Goal: Task Accomplishment & Management: Complete application form

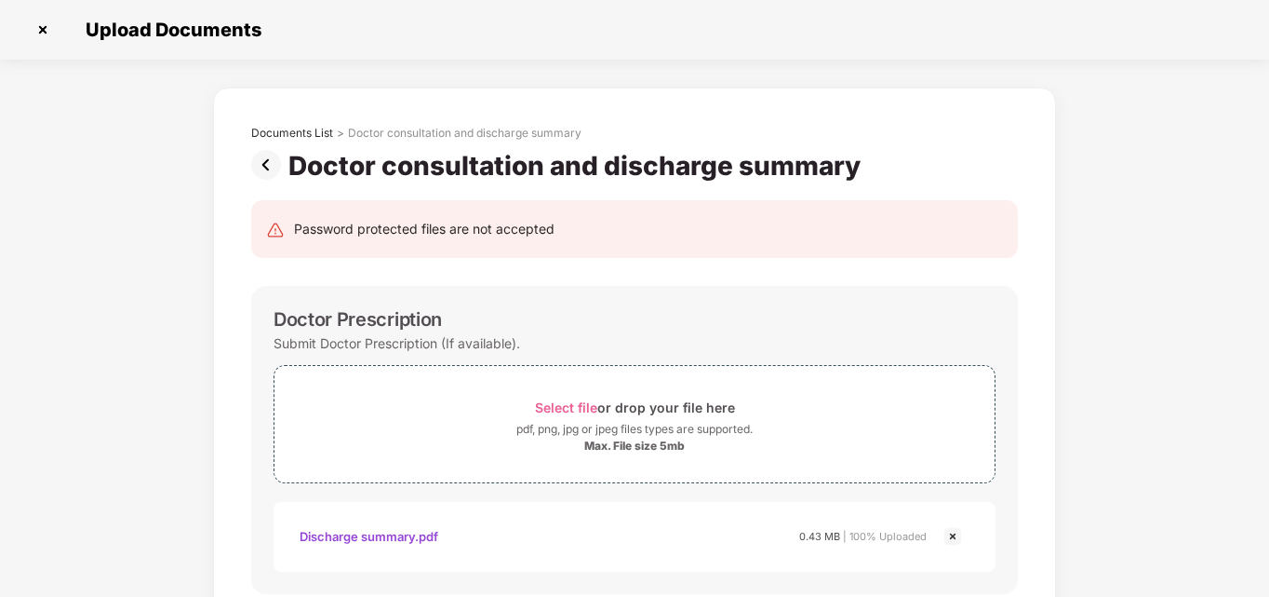
scroll to position [799, 0]
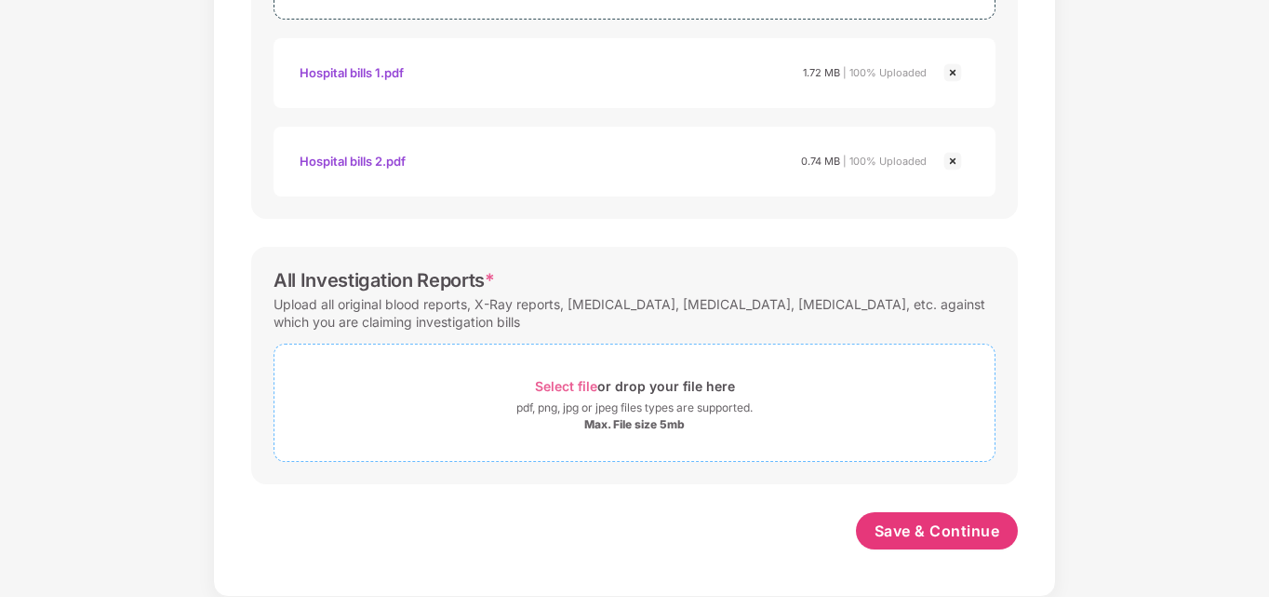
click at [583, 387] on span "Select file" at bounding box center [566, 386] width 62 height 16
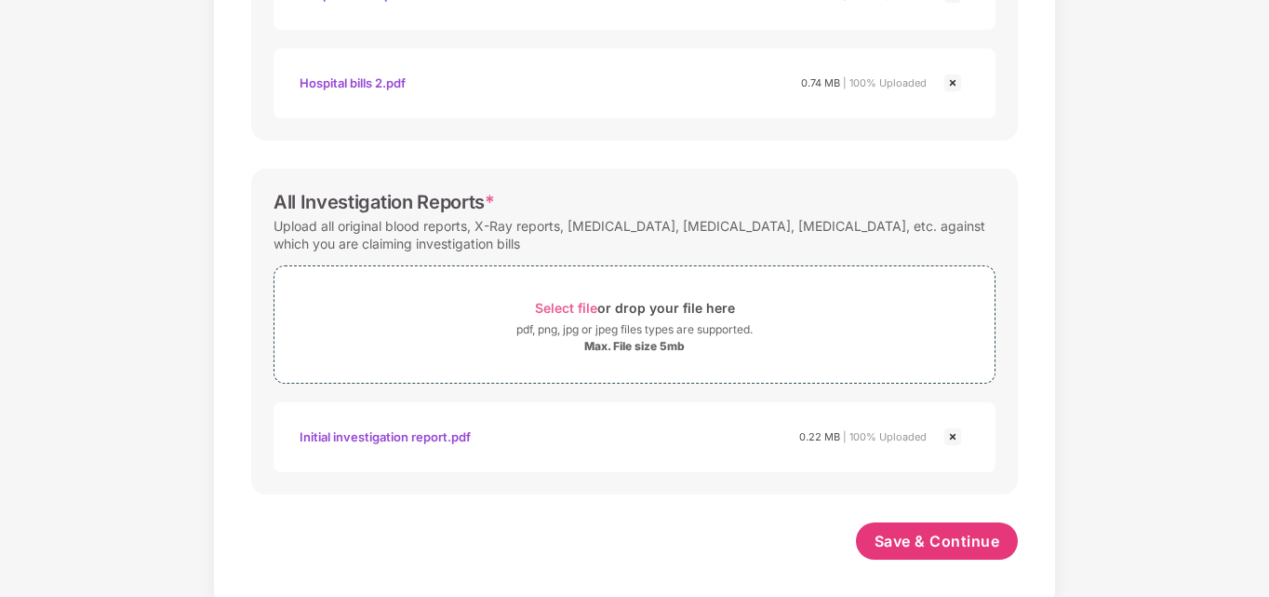
scroll to position [888, 0]
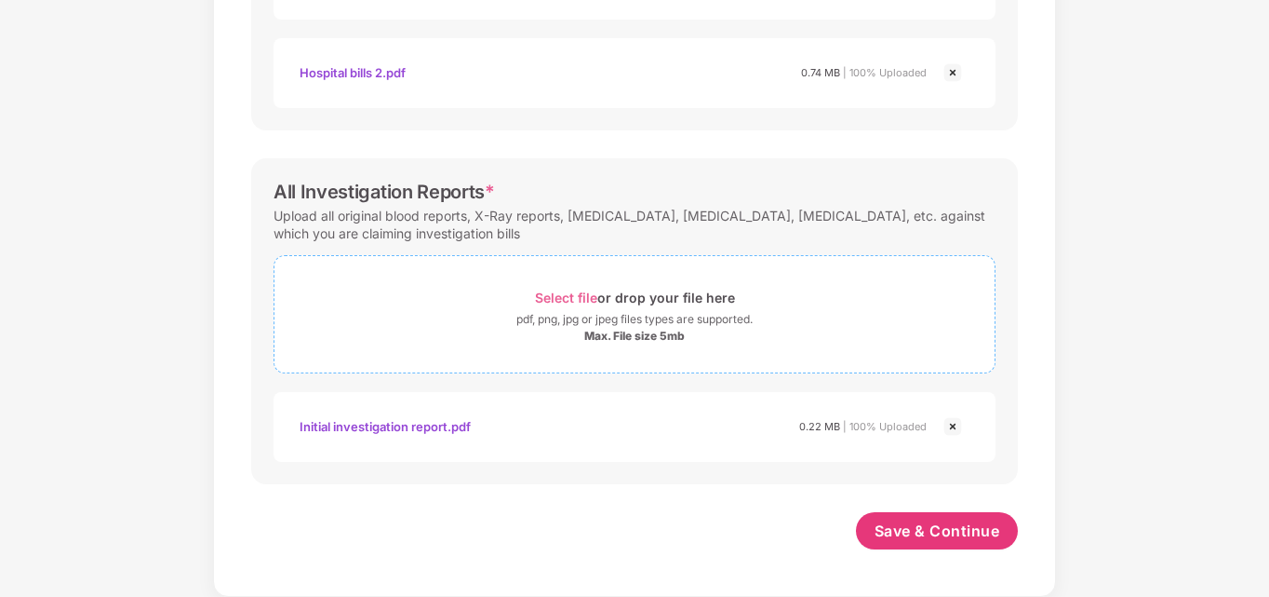
click at [561, 302] on span "Select file" at bounding box center [566, 297] width 62 height 16
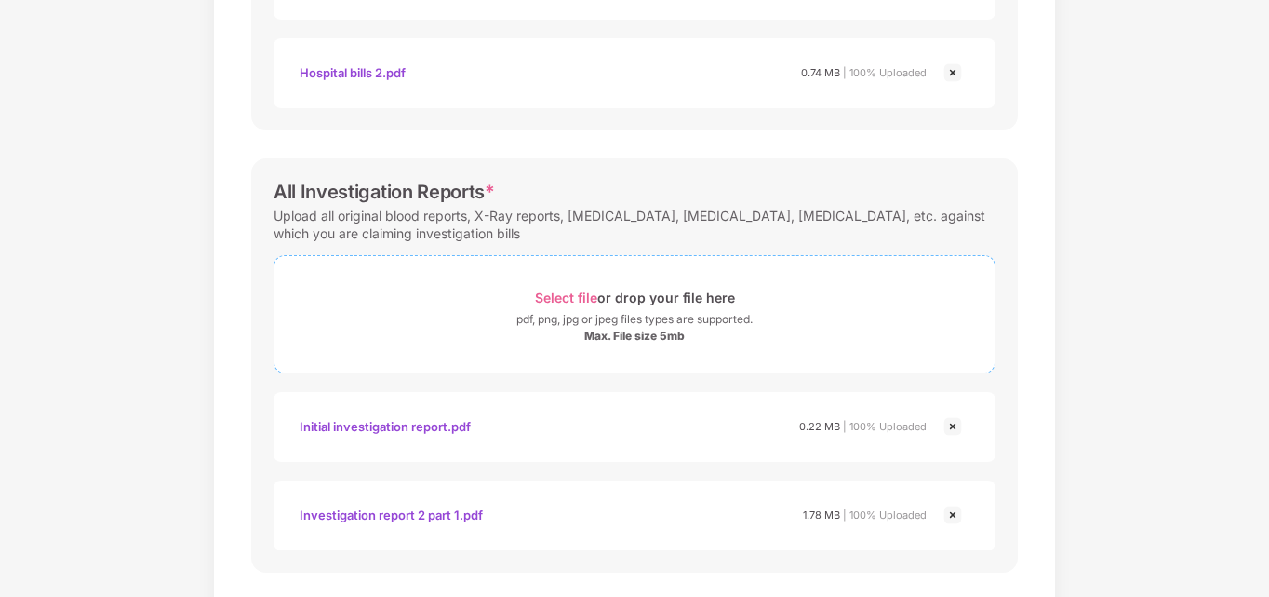
click at [556, 300] on span "Select file" at bounding box center [566, 297] width 62 height 16
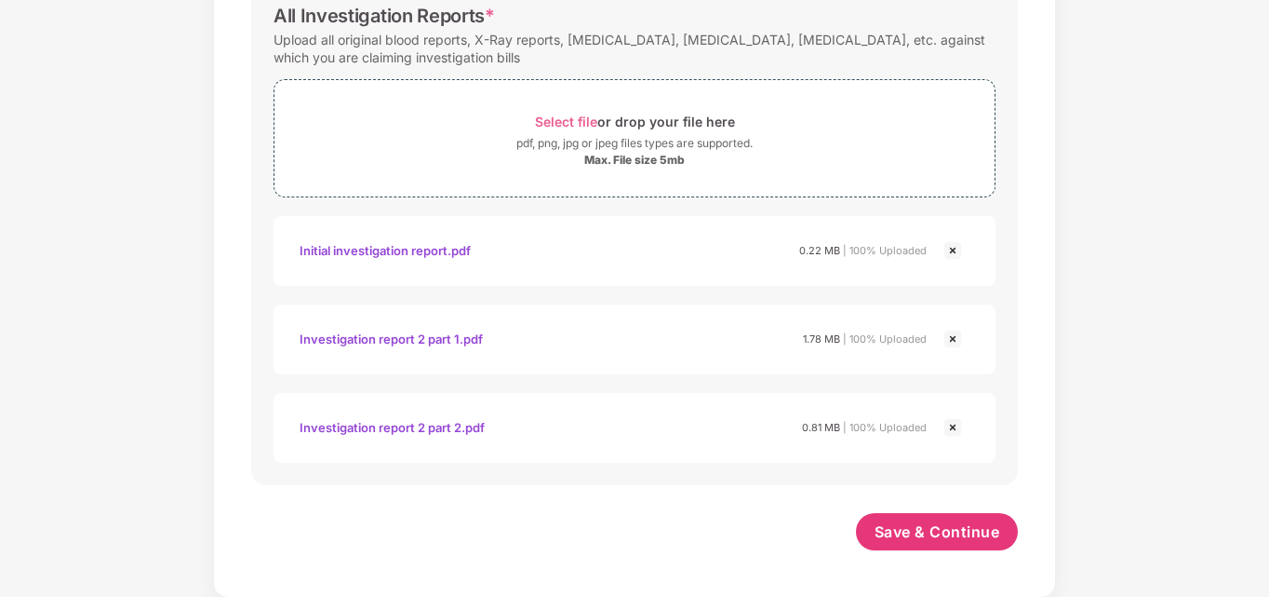
scroll to position [1065, 0]
click at [952, 530] on span "Save & Continue" at bounding box center [938, 530] width 126 height 20
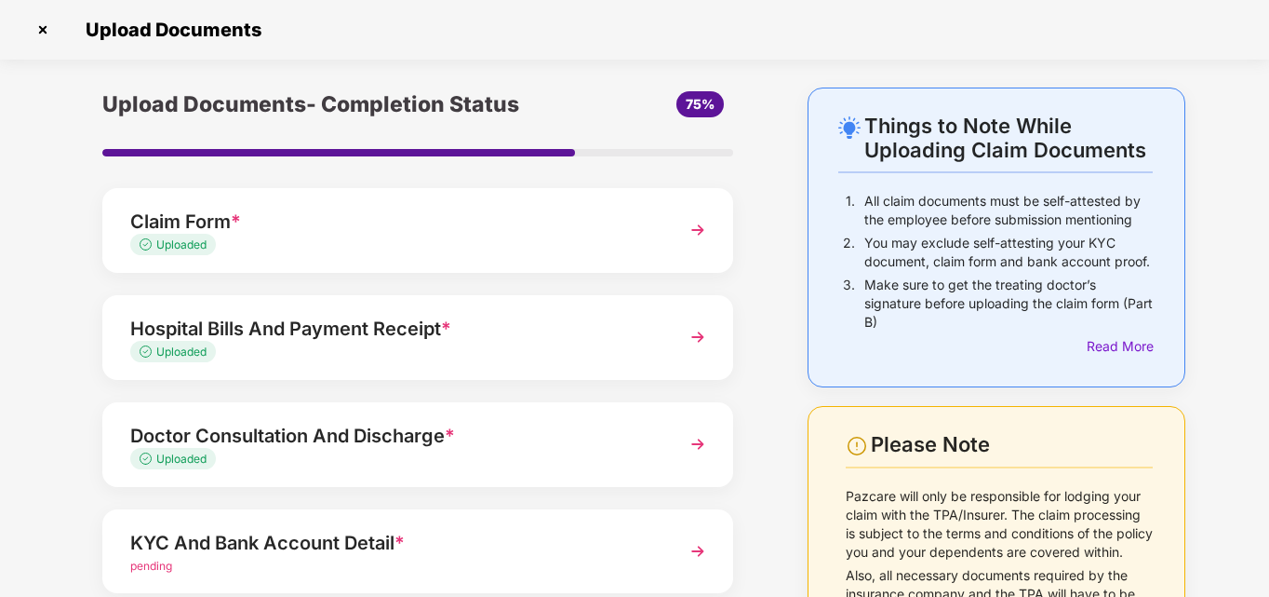
click at [1244, 201] on div "Things to Note While Uploading Claim Documents 1. All claim documents must be s…" at bounding box center [634, 454] width 1269 height 735
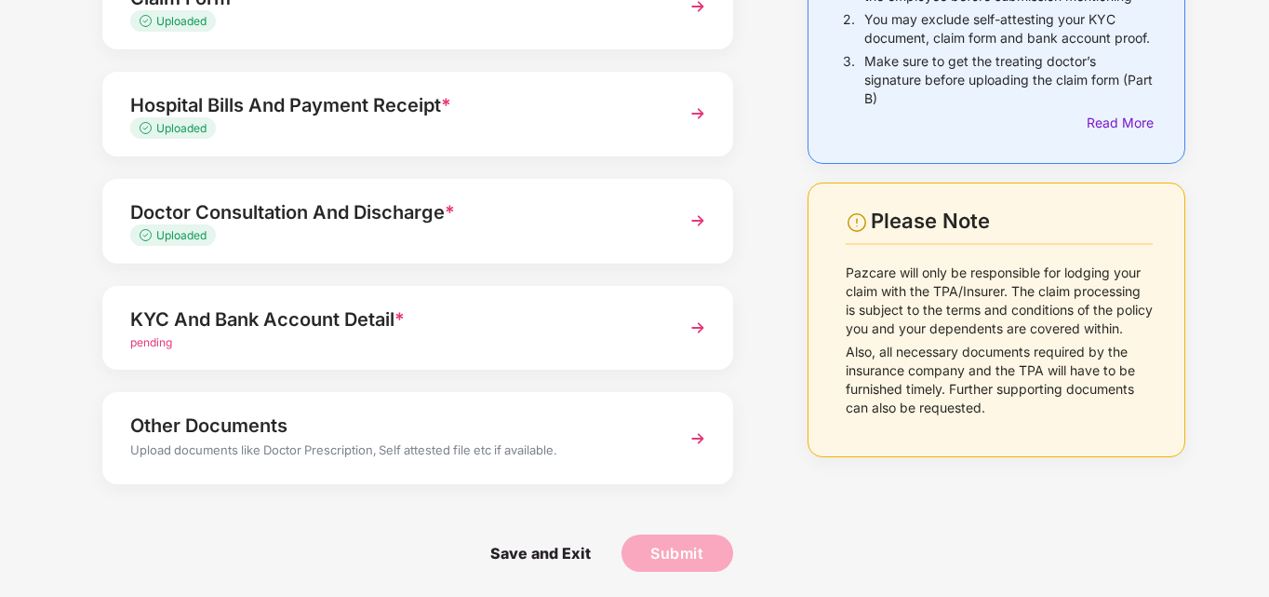
scroll to position [226, 0]
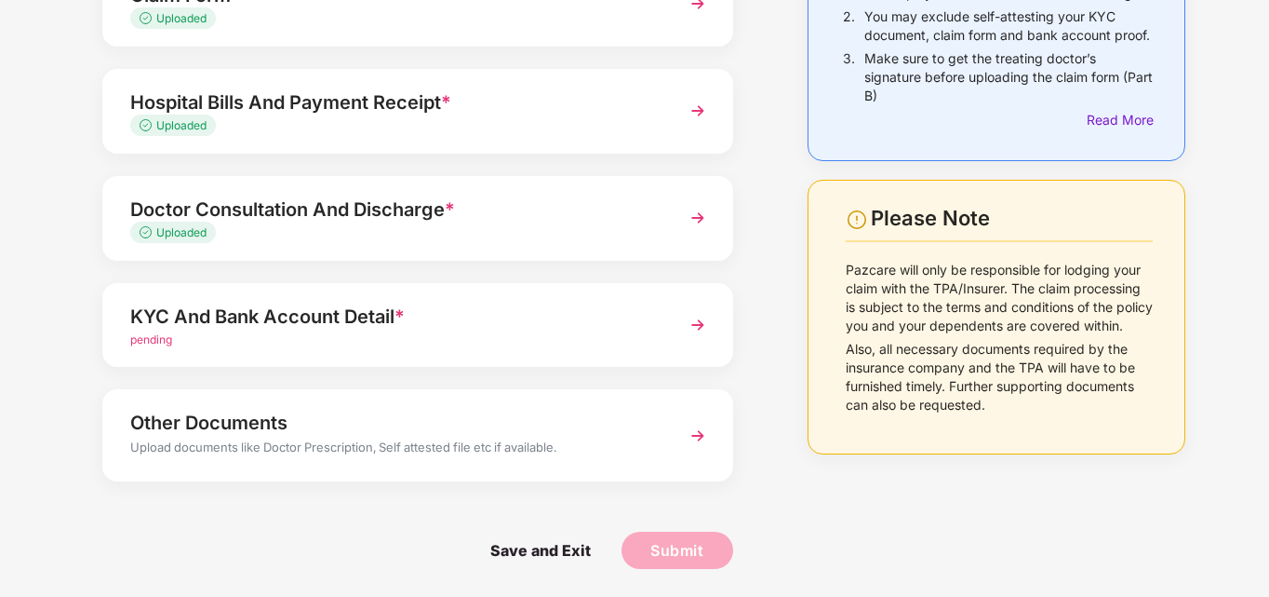
click at [388, 329] on div "KYC And Bank Account Detail *" at bounding box center [393, 317] width 527 height 30
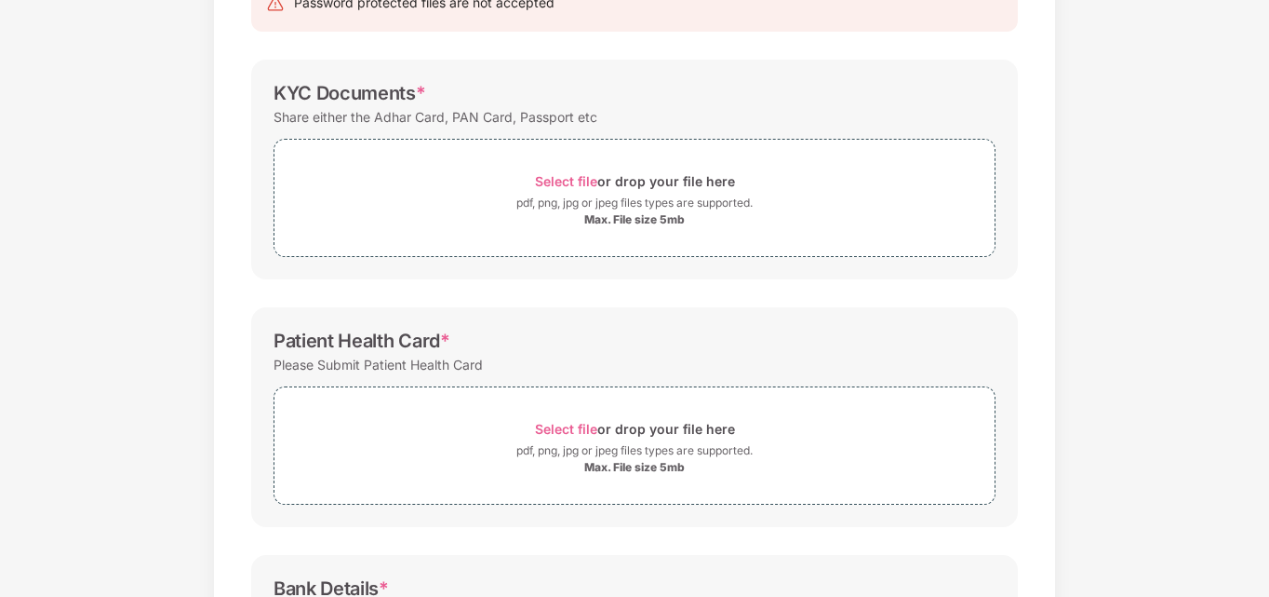
scroll to position [0, 0]
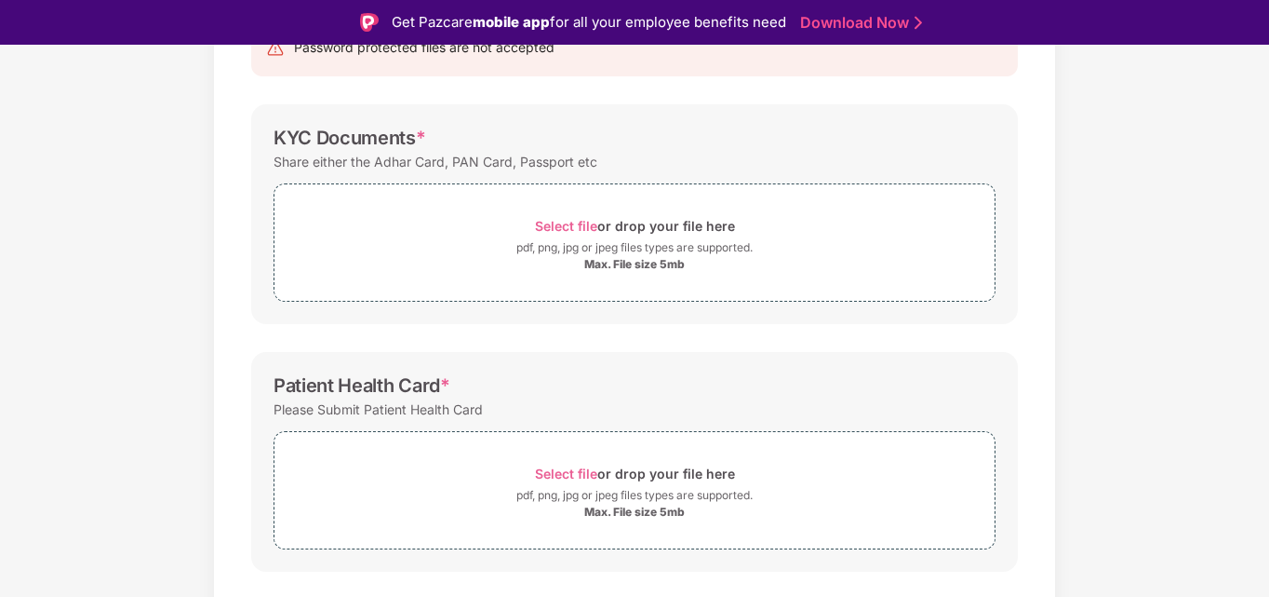
click at [173, 328] on div "Documents List > KYC and Bank Account Detail KYC and Bank Account Detail Passwo…" at bounding box center [634, 419] width 1269 height 1026
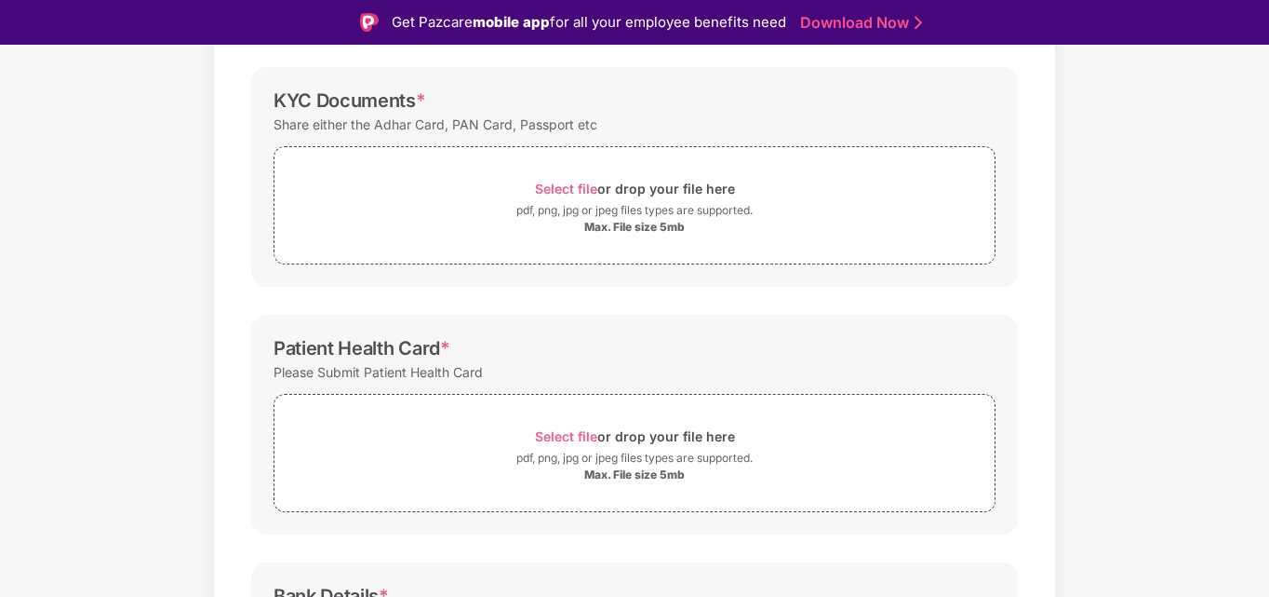
click at [160, 219] on div "Documents List > KYC and Bank Account Detail KYC and Bank Account Detail Passwo…" at bounding box center [634, 382] width 1269 height 1026
click at [576, 181] on span "Select file" at bounding box center [566, 189] width 62 height 16
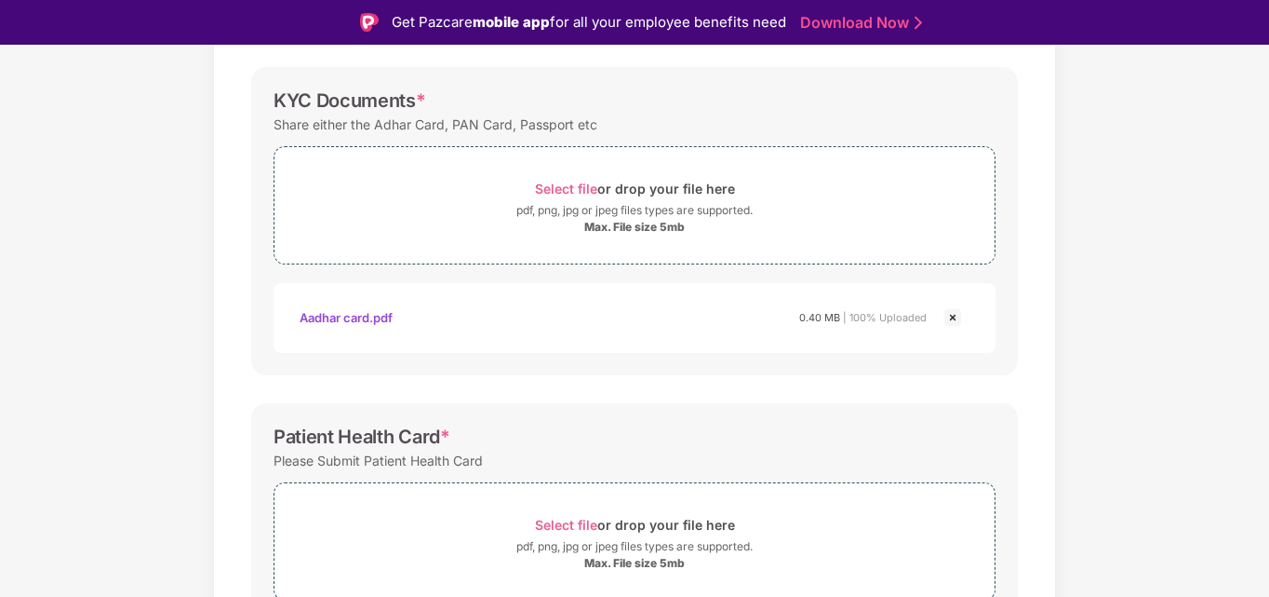
click at [1052, 250] on div "Documents List > KYC and Bank Account Detail KYC and Bank Account Detail Passwo…" at bounding box center [634, 426] width 843 height 1114
click at [1095, 257] on div "Documents List > KYC and Bank Account Detail KYC and Bank Account Detail Passwo…" at bounding box center [634, 426] width 1269 height 1114
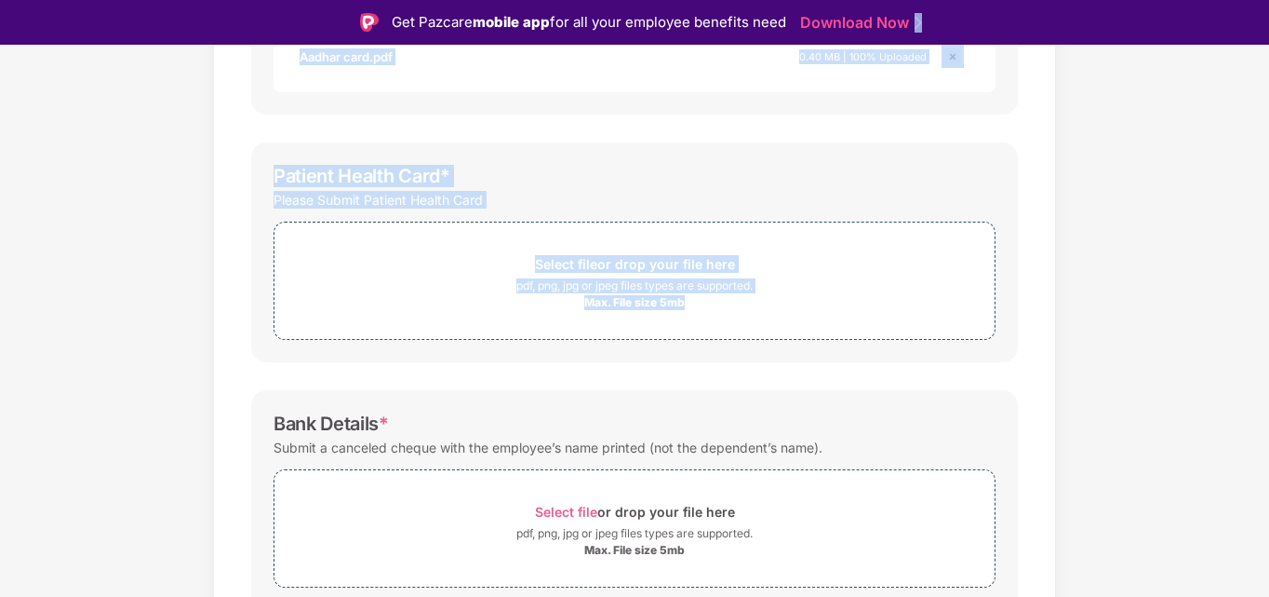
scroll to position [0, 0]
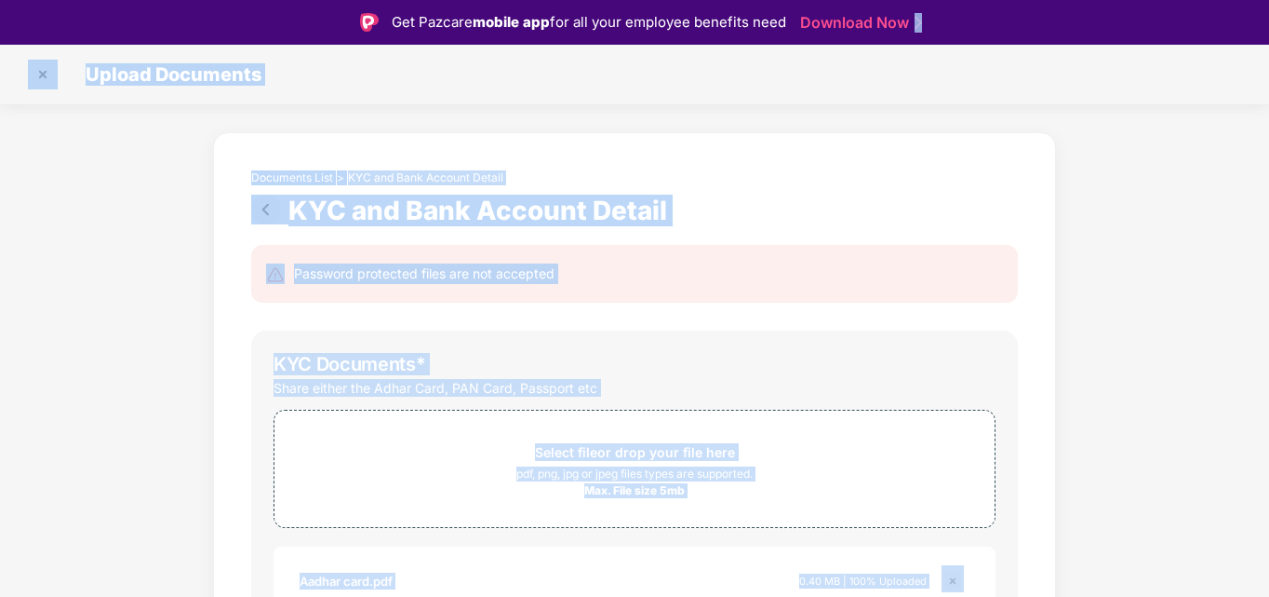
drag, startPoint x: 1188, startPoint y: 302, endPoint x: 1079, endPoint y: -69, distance: 386.1
click at [1079, 0] on html "Get Pazcare mobile app for all your employee benefits need Download Now Upload …" at bounding box center [634, 298] width 1269 height 597
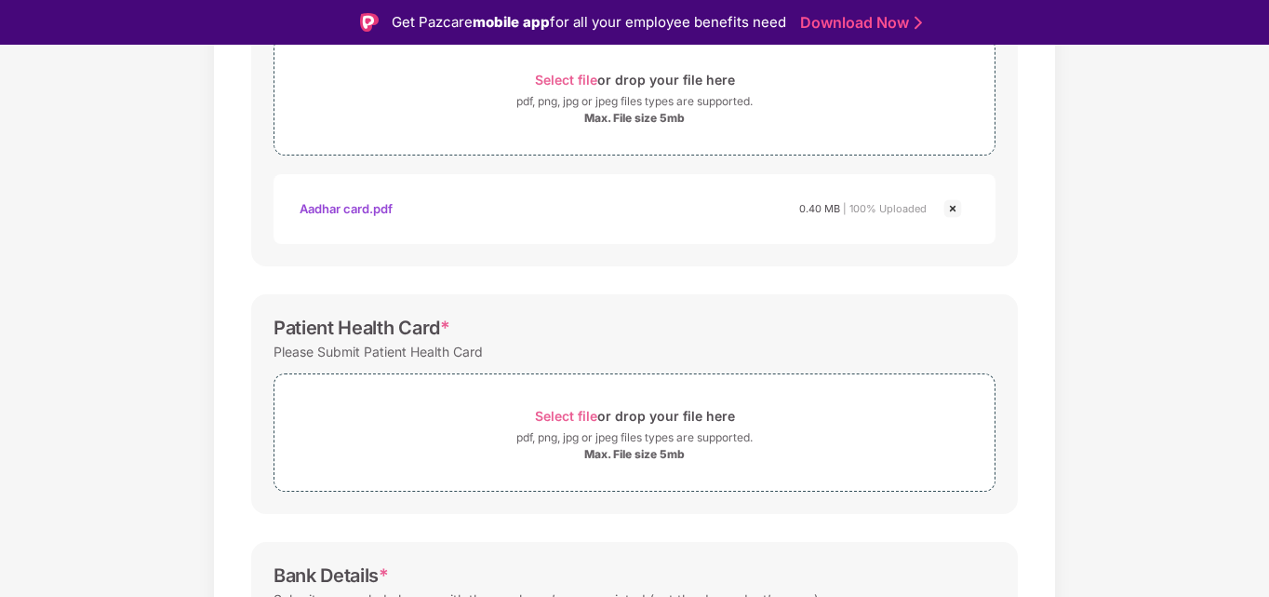
scroll to position [409, 0]
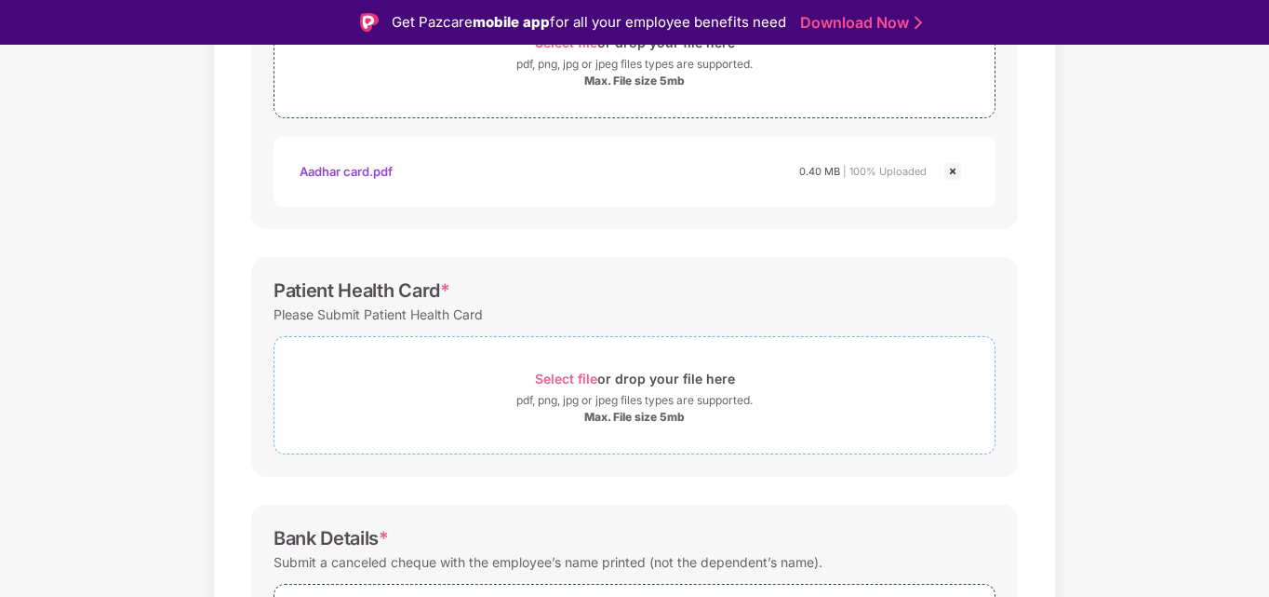
click at [577, 379] on span "Select file" at bounding box center [566, 378] width 62 height 16
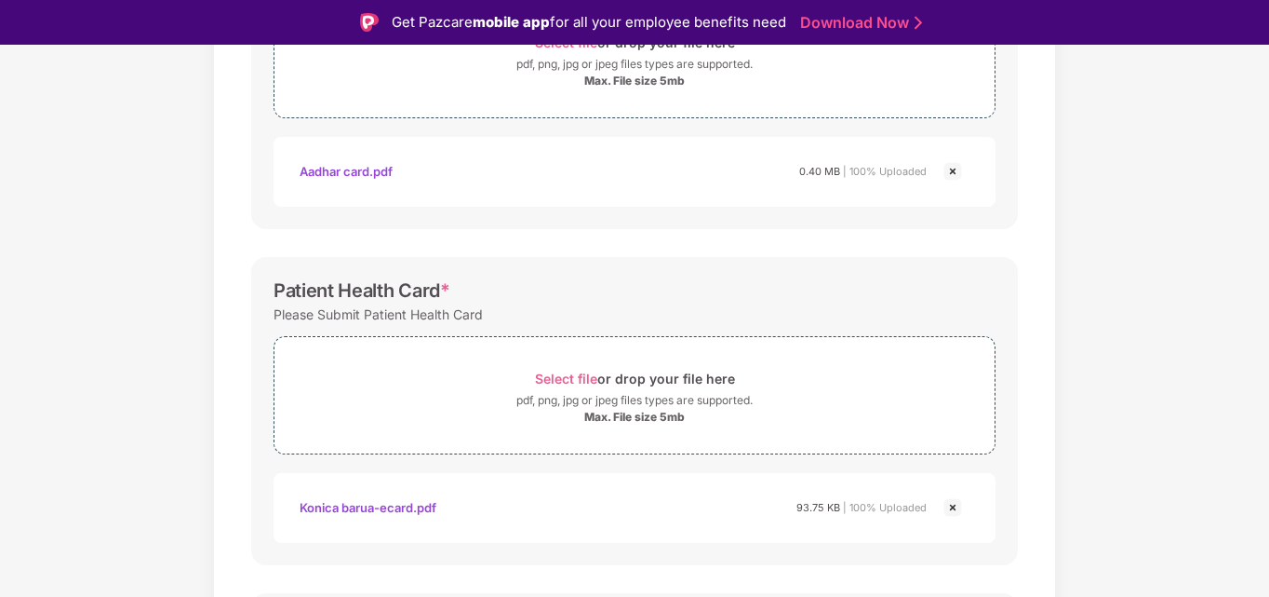
click at [1156, 354] on div "Documents List > KYC and Bank Account Detail KYC and Bank Account Detail Passwo…" at bounding box center [634, 324] width 1269 height 1202
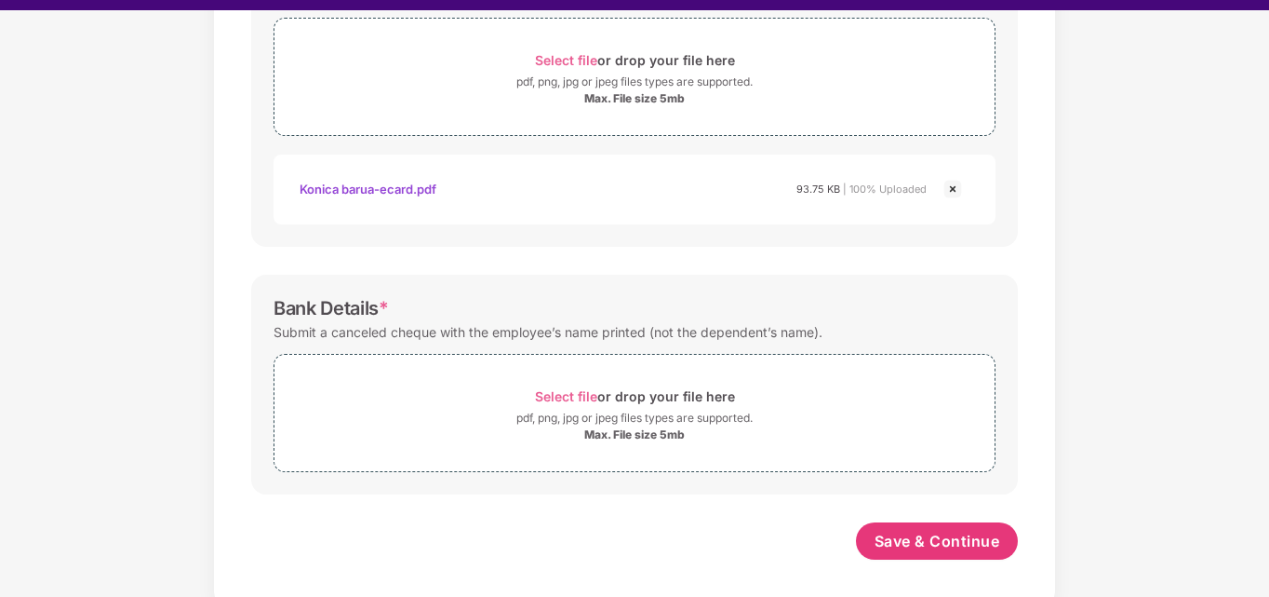
scroll to position [37, 0]
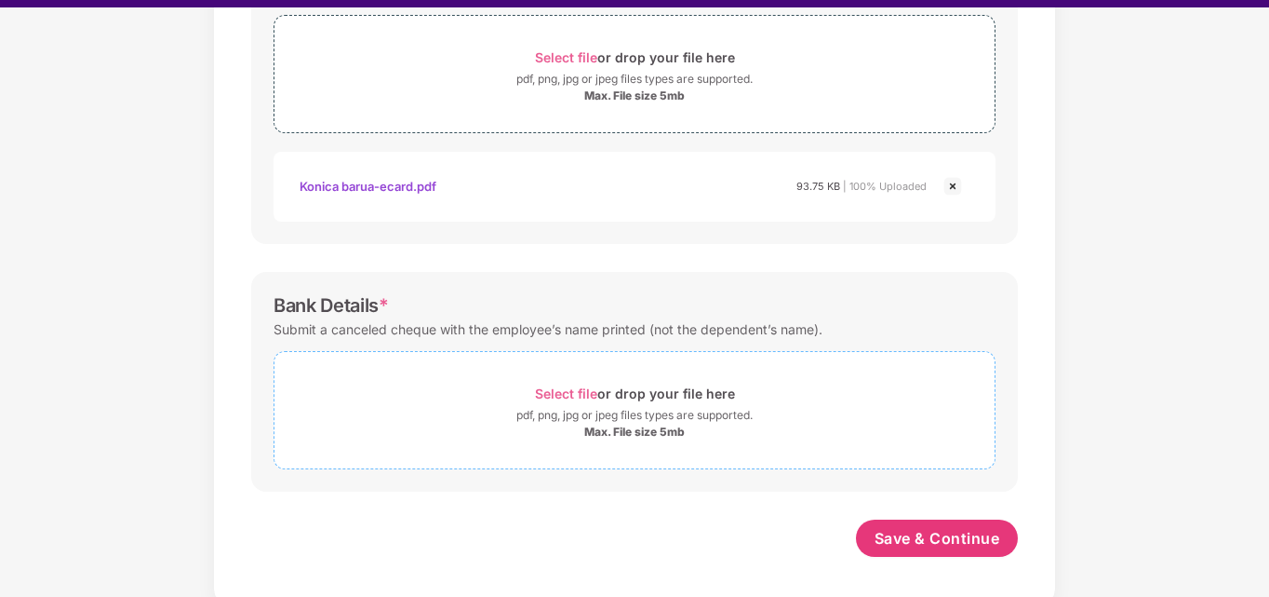
click at [558, 391] on span "Select file" at bounding box center [566, 393] width 62 height 16
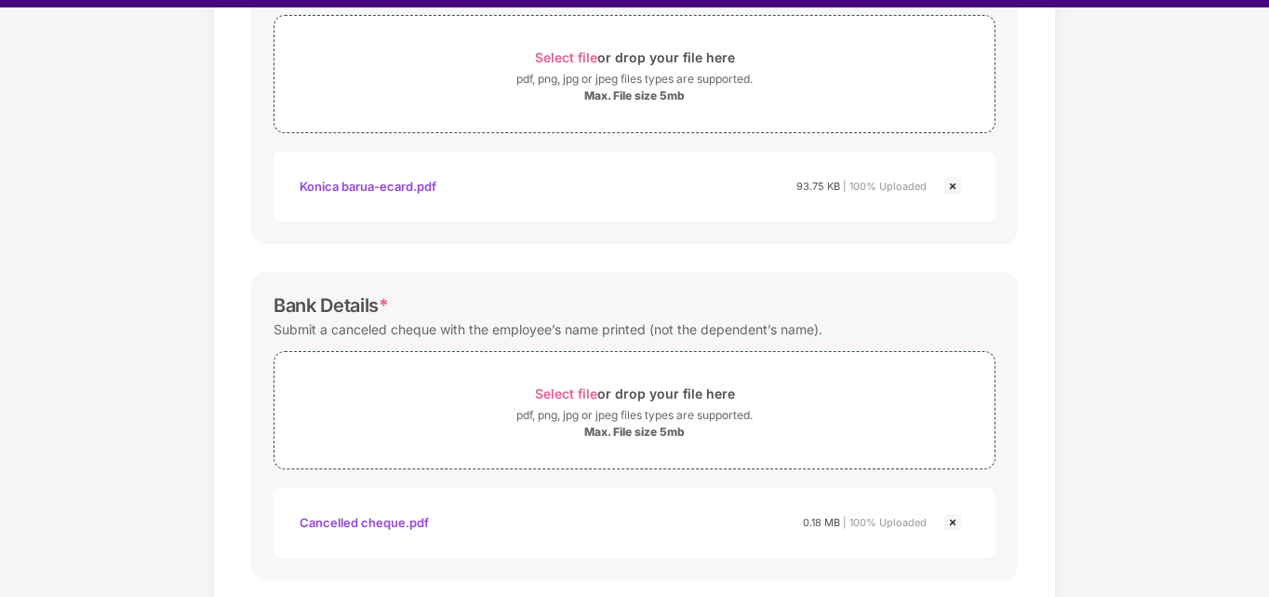
click at [1217, 341] on div "Documents List > KYC and Bank Account Detail KYC and Bank Account Detail Passwo…" at bounding box center [634, 47] width 1269 height 1291
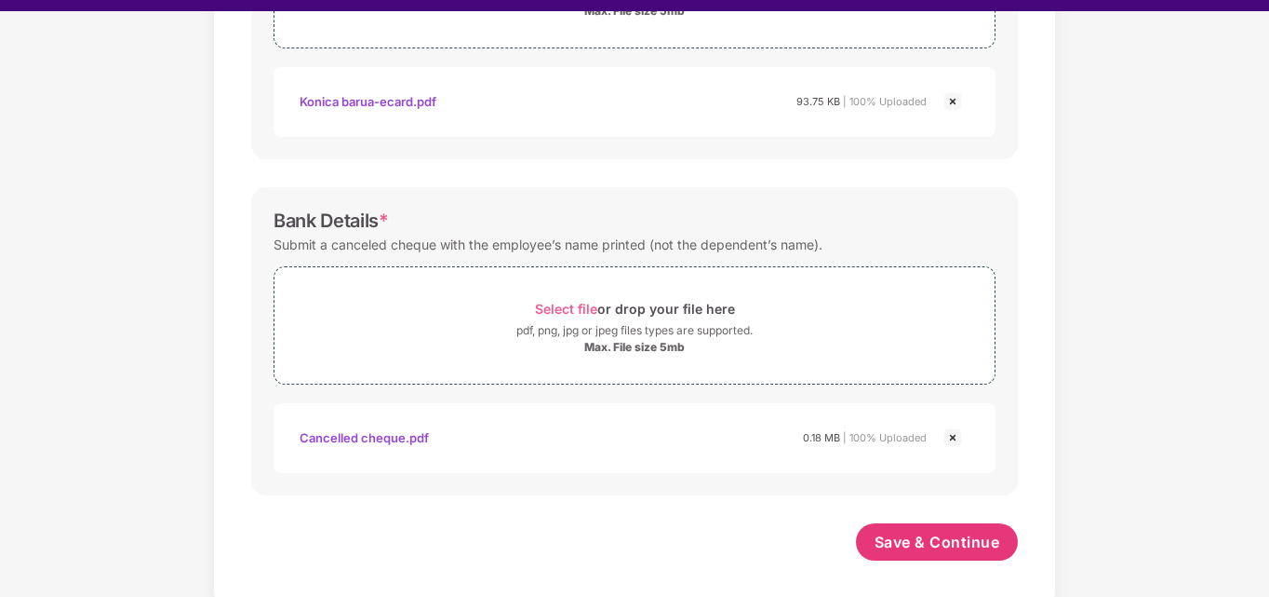
scroll to position [45, 0]
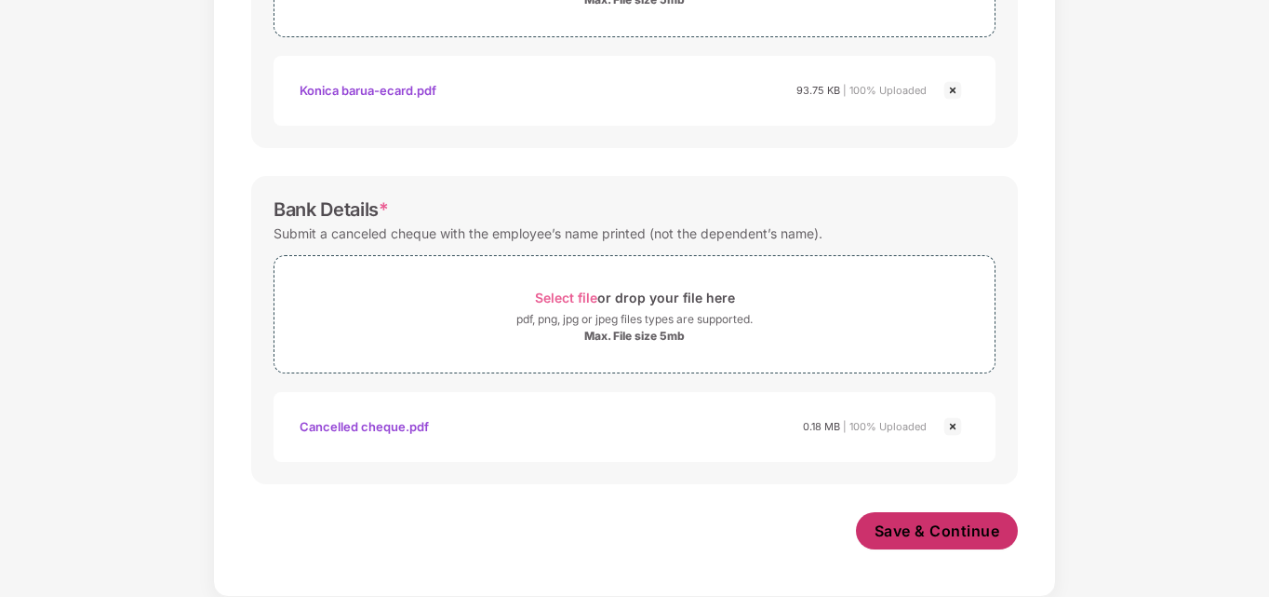
click at [971, 528] on span "Save & Continue" at bounding box center [938, 530] width 126 height 20
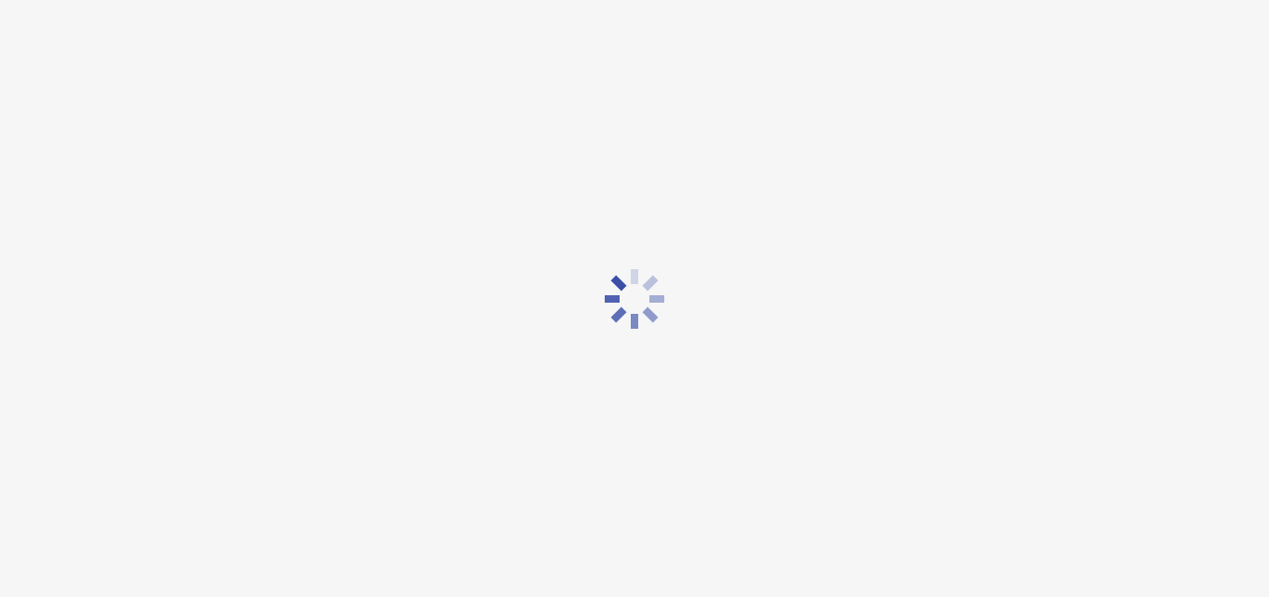
scroll to position [0, 0]
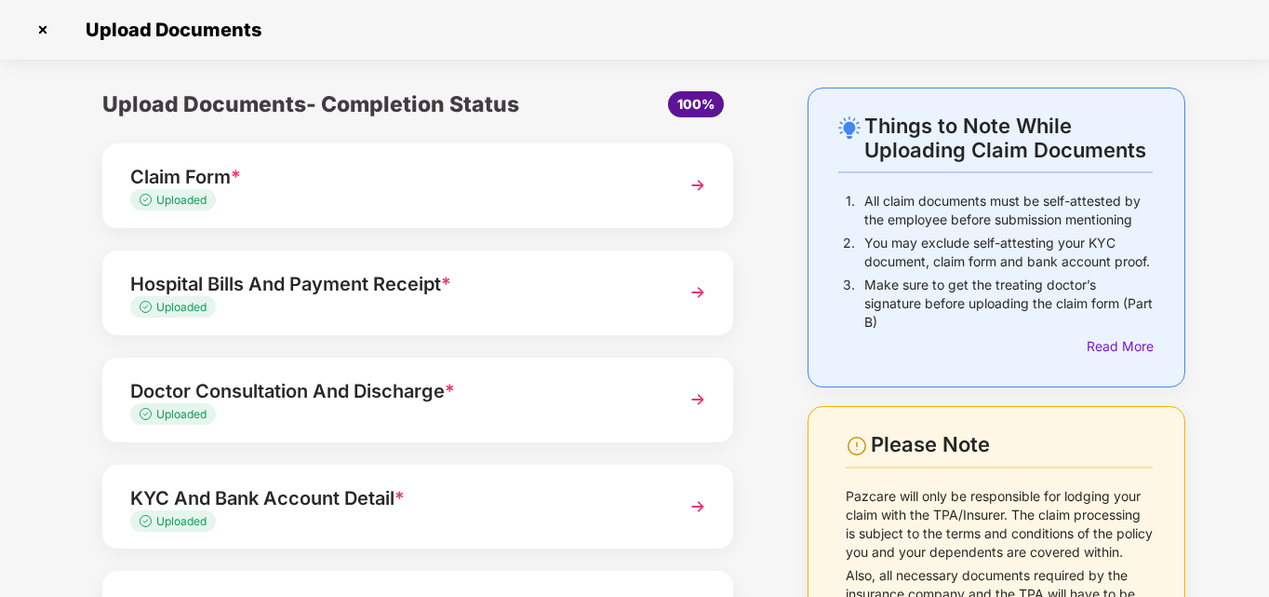
click at [1223, 296] on div "Things to Note While Uploading Claim Documents 1. All claim documents must be s…" at bounding box center [634, 432] width 1269 height 691
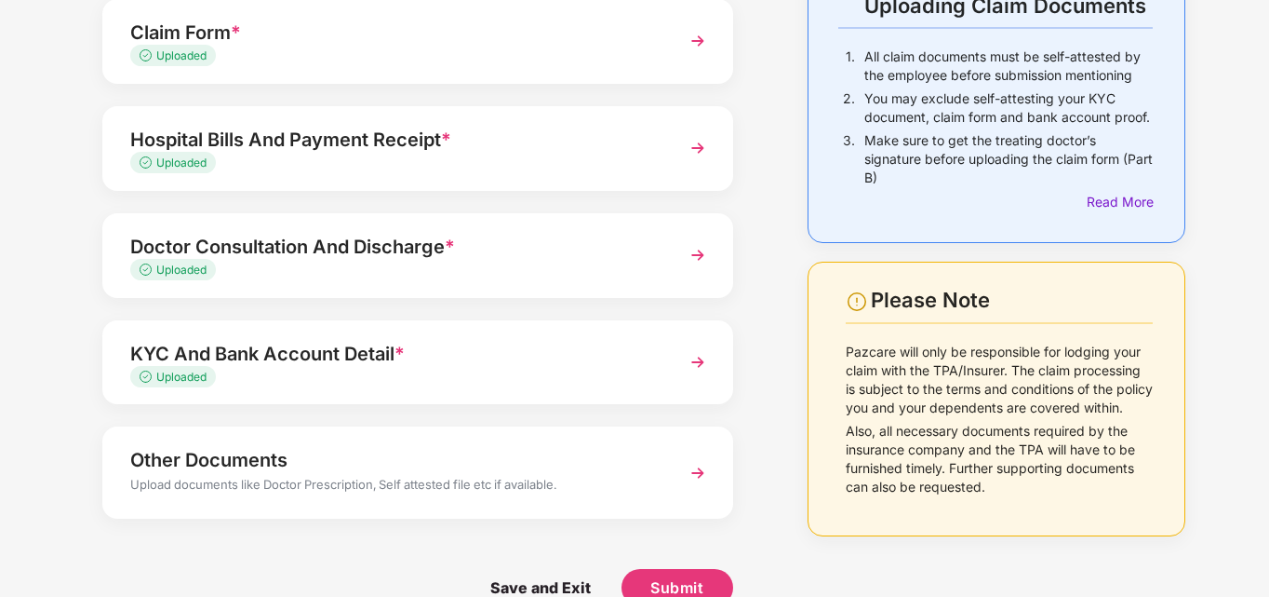
scroll to position [181, 0]
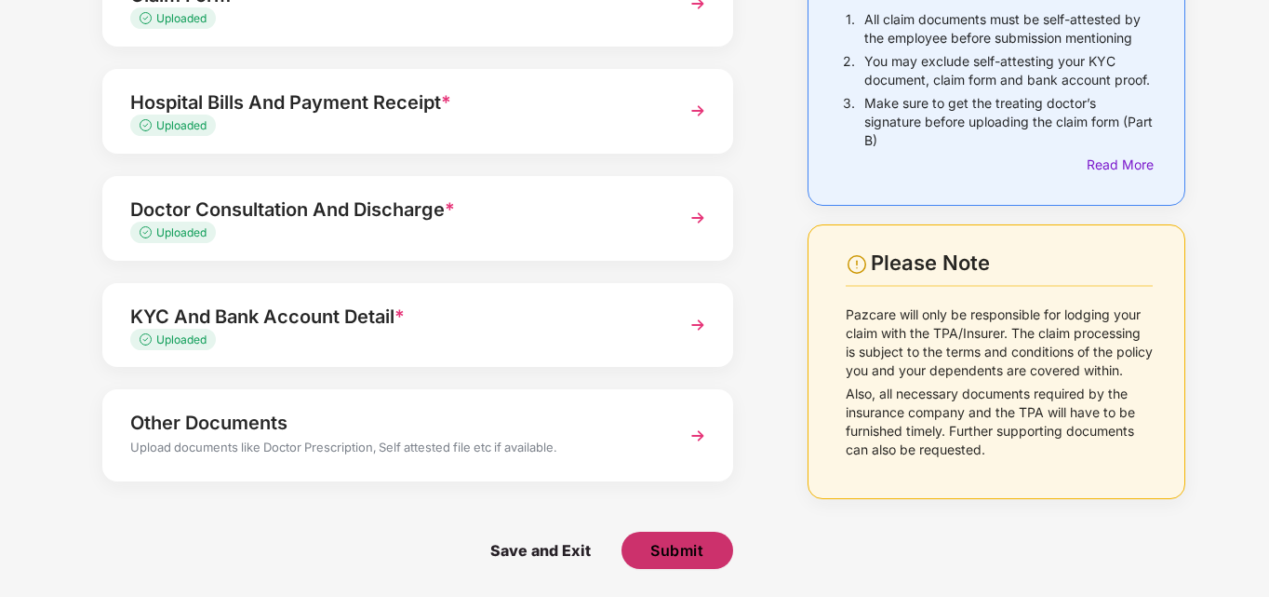
click at [694, 548] on span "Submit" at bounding box center [676, 550] width 53 height 20
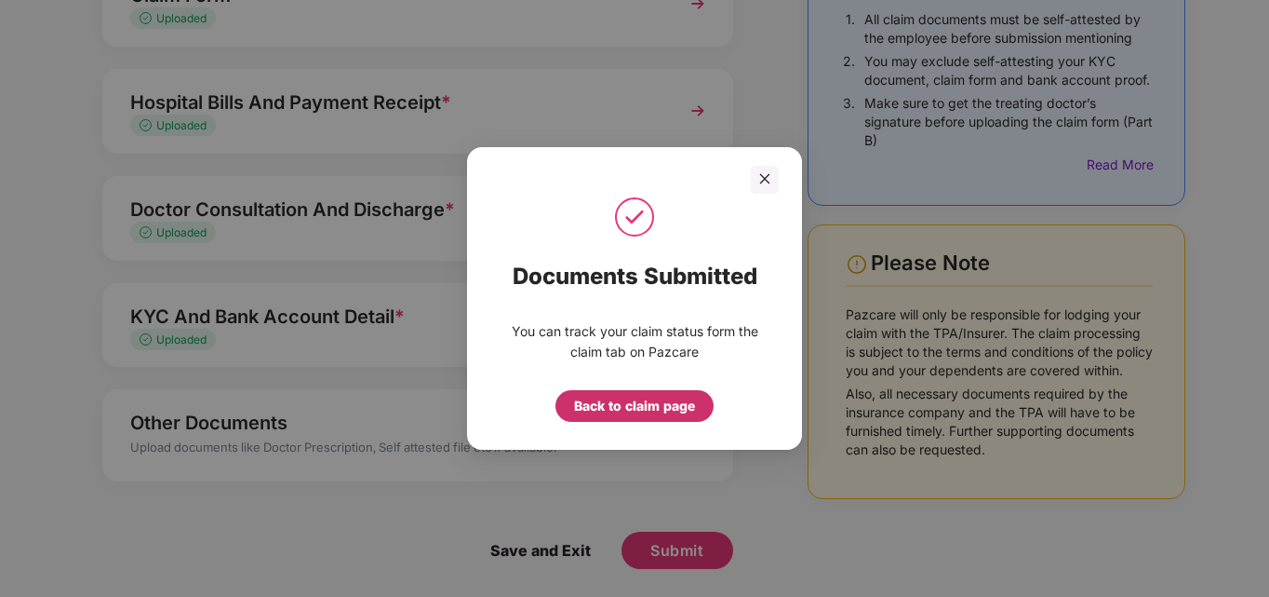
click at [658, 405] on div "Back to claim page" at bounding box center [634, 406] width 121 height 20
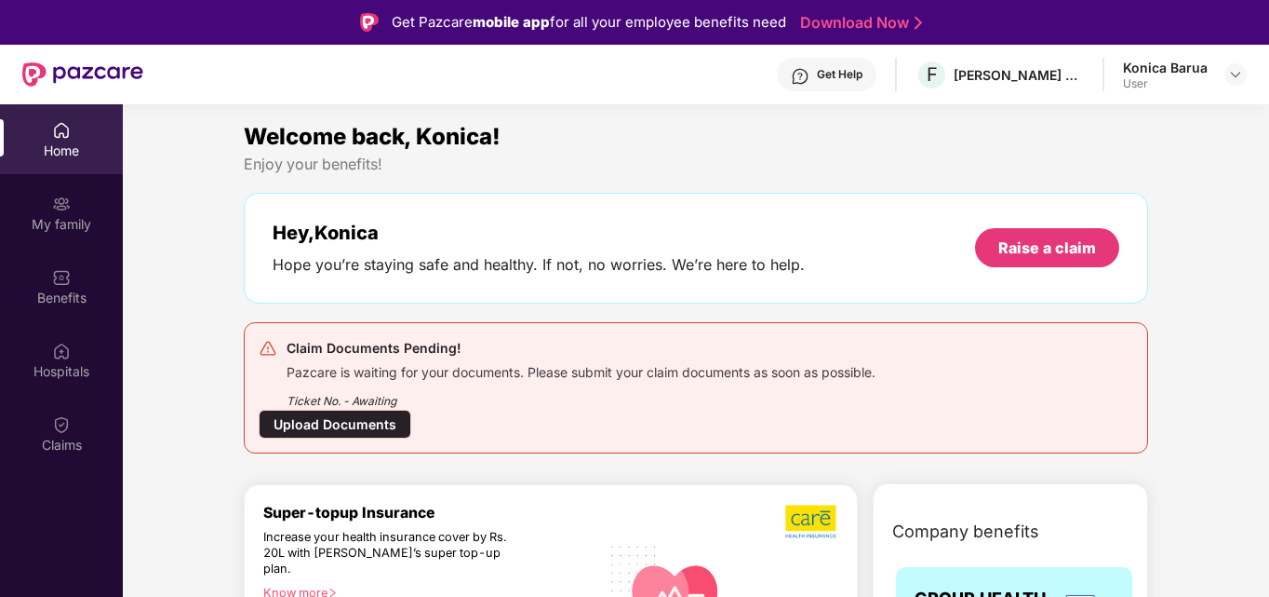
click at [60, 145] on div "Home" at bounding box center [61, 150] width 123 height 19
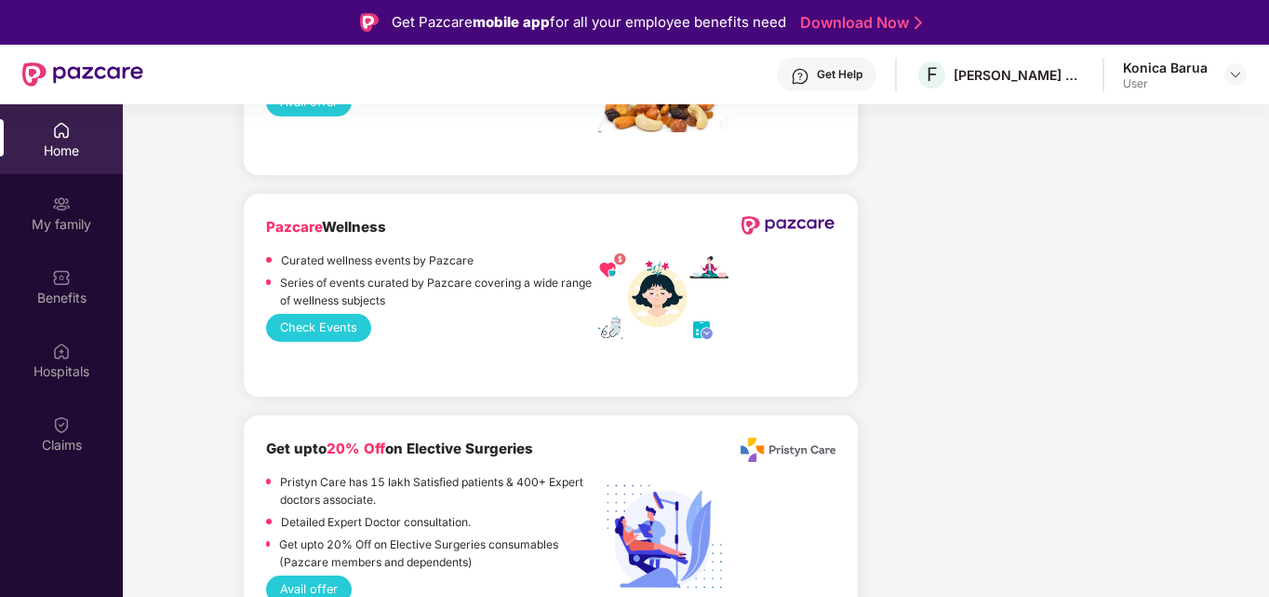
scroll to position [104, 0]
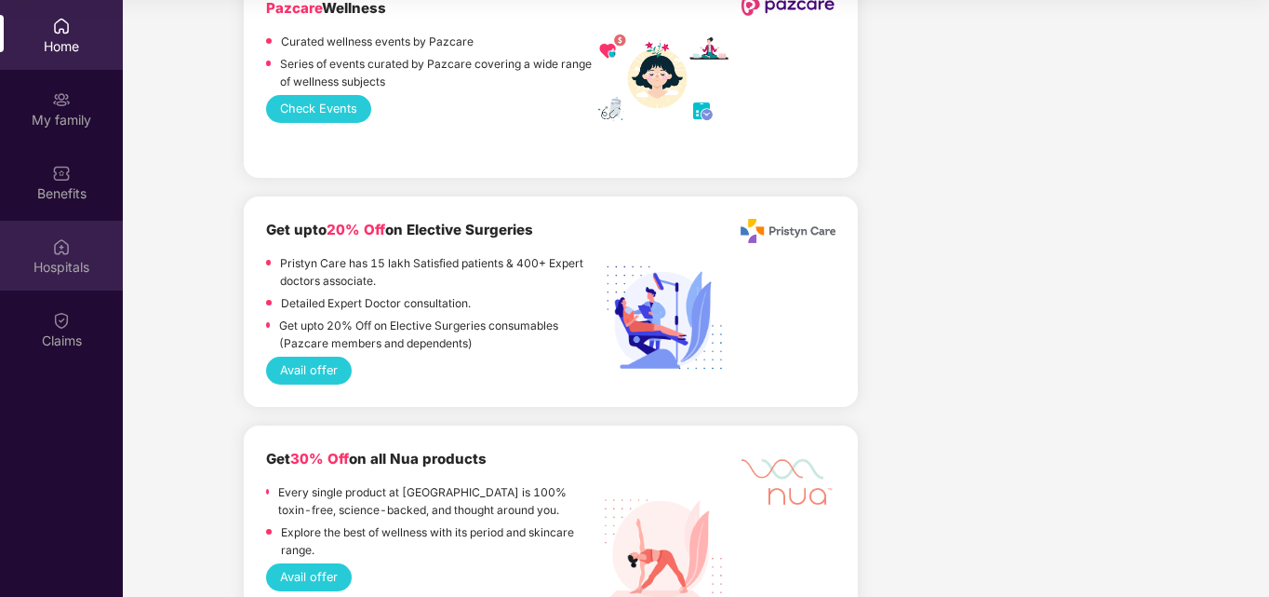
click at [66, 248] on img at bounding box center [61, 246] width 19 height 19
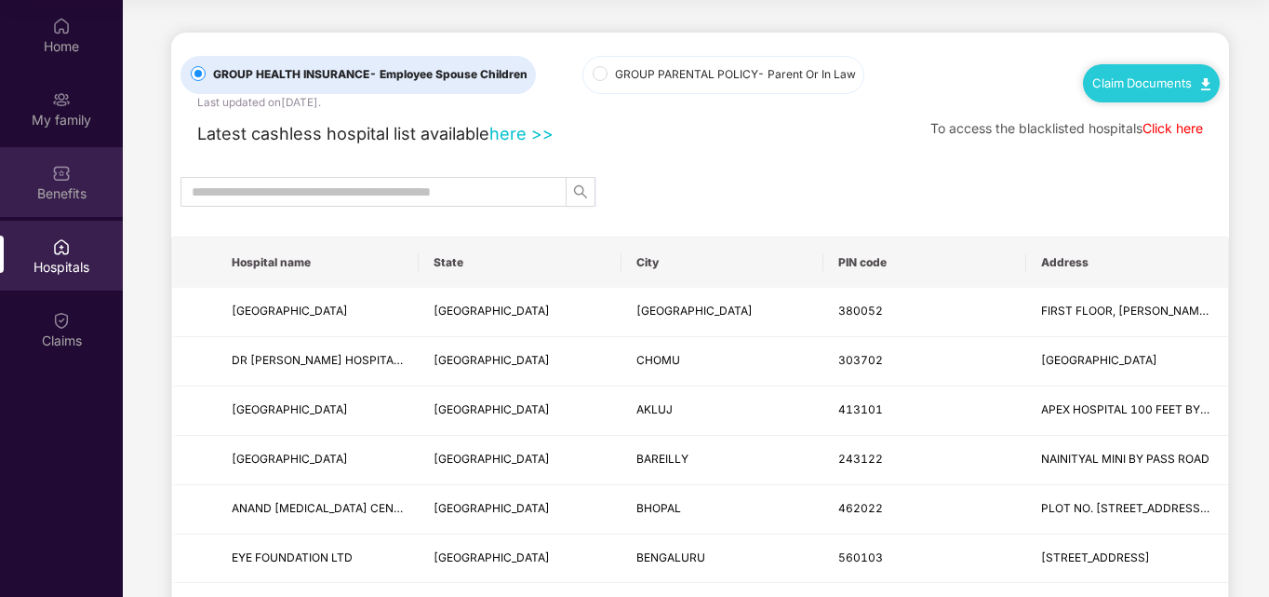
click at [68, 187] on div "Benefits" at bounding box center [61, 193] width 123 height 19
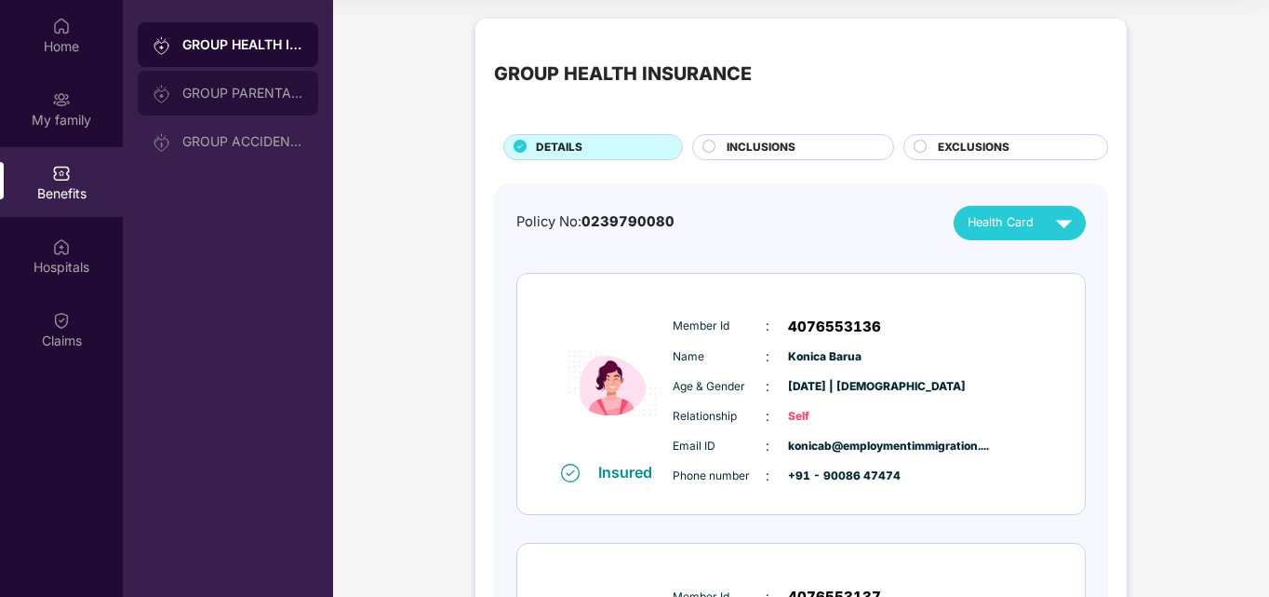
click at [233, 91] on div "GROUP PARENTAL POLICY" at bounding box center [242, 93] width 121 height 15
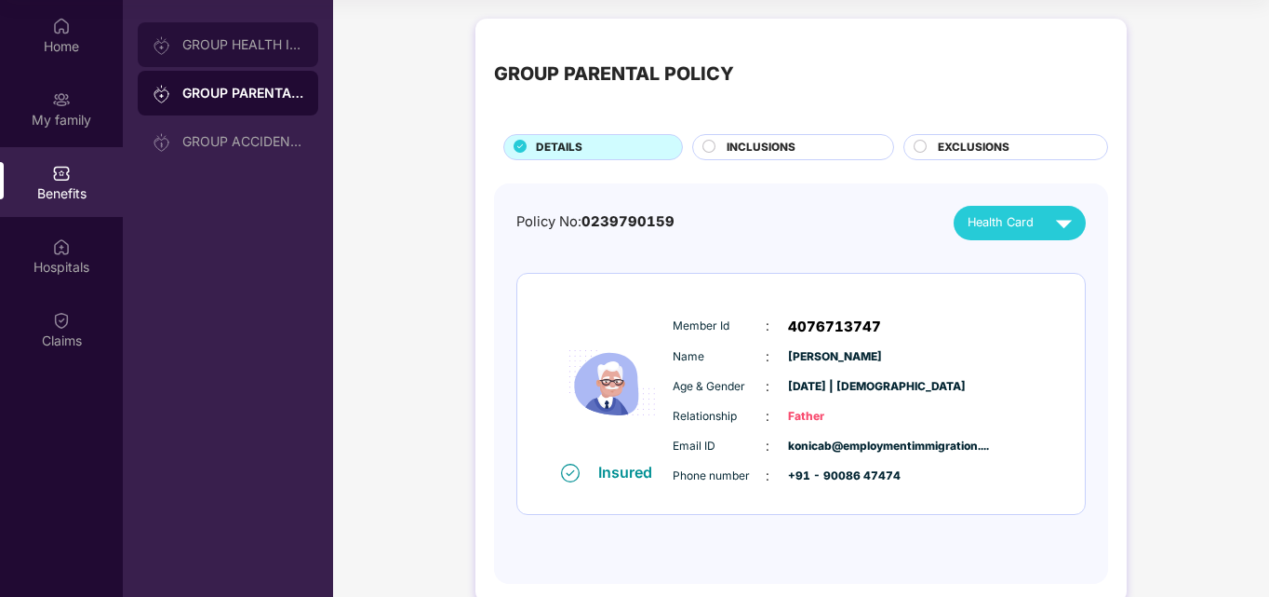
click at [240, 54] on div "GROUP HEALTH INSURANCE" at bounding box center [228, 44] width 181 height 45
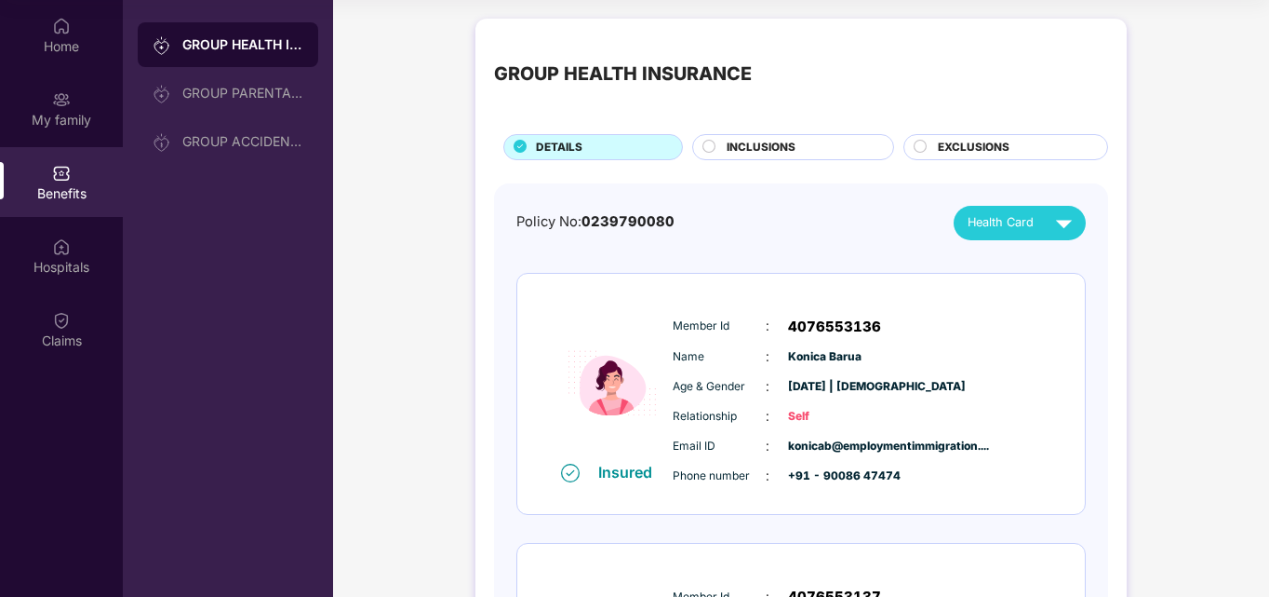
click at [792, 397] on div "Member Id : 4076553136 Name : [PERSON_NAME] Age & Gender : [DATE] | [DEMOGRAPHI…" at bounding box center [857, 401] width 379 height 190
click at [1058, 231] on img at bounding box center [1064, 223] width 33 height 33
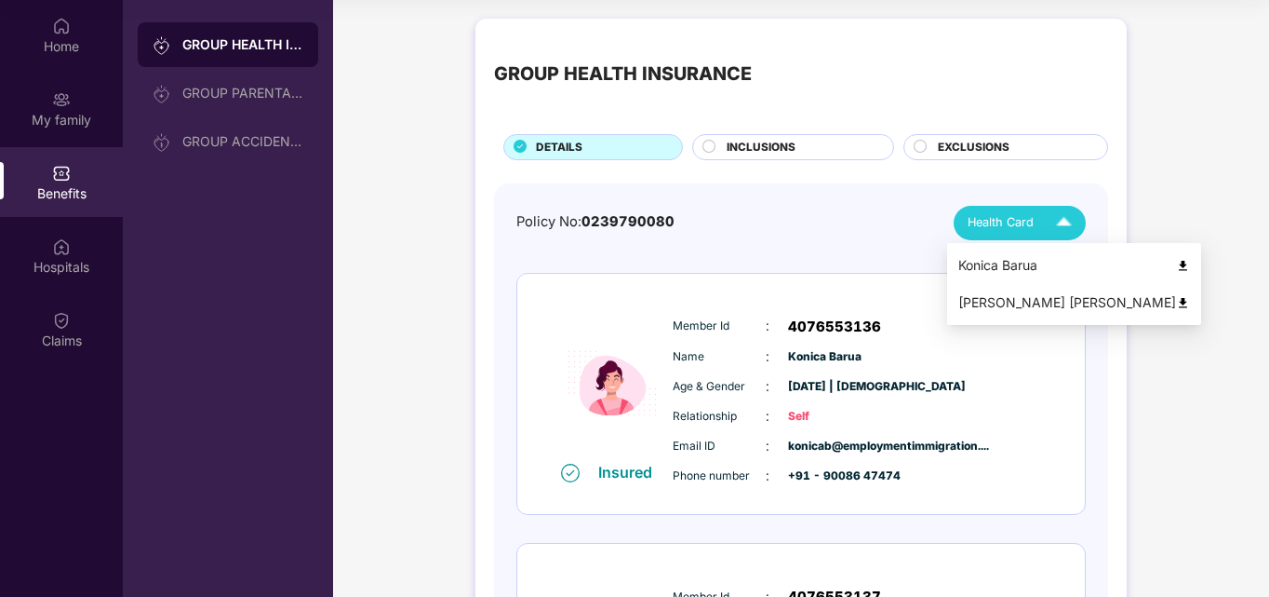
click at [1176, 260] on img at bounding box center [1183, 266] width 14 height 14
